Goal: Task Accomplishment & Management: Manage account settings

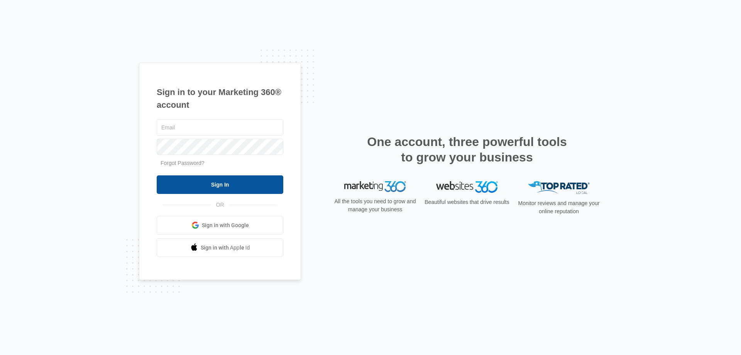
type input "[EMAIL_ADDRESS][DOMAIN_NAME]"
click at [207, 186] on input "Sign In" at bounding box center [220, 184] width 127 height 19
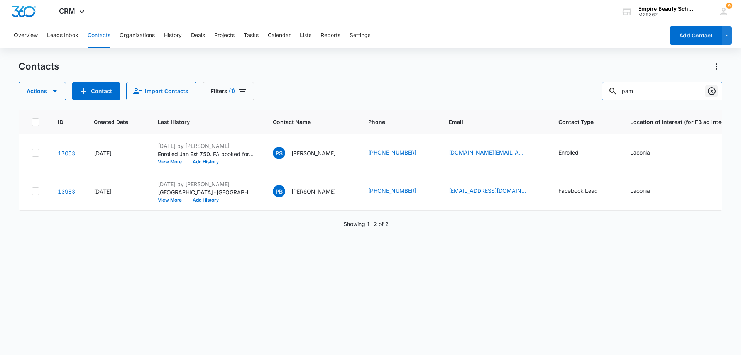
click at [710, 91] on icon "Clear" at bounding box center [711, 90] width 9 height 9
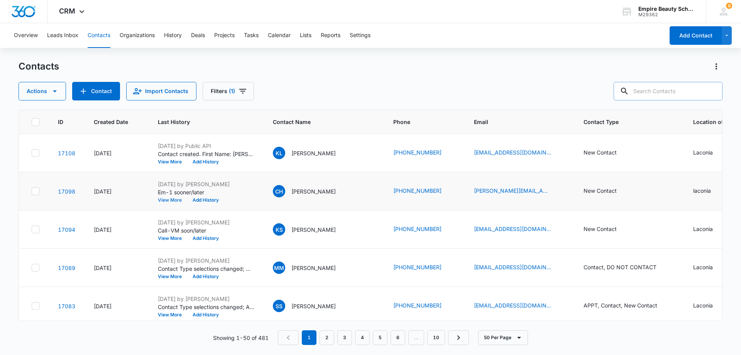
click at [163, 200] on button "View More" at bounding box center [172, 200] width 29 height 5
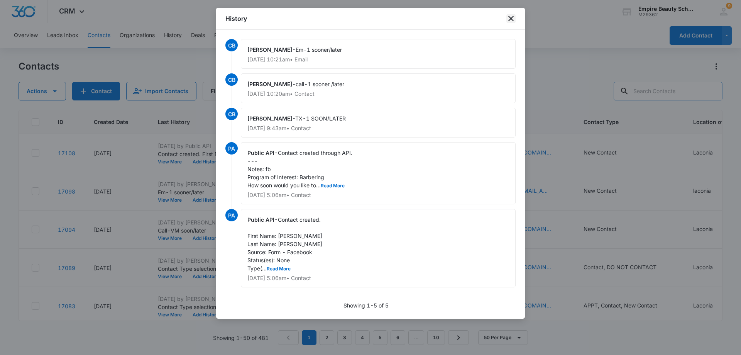
click at [509, 19] on icon "close" at bounding box center [510, 18] width 9 height 9
